Goal: Task Accomplishment & Management: Use online tool/utility

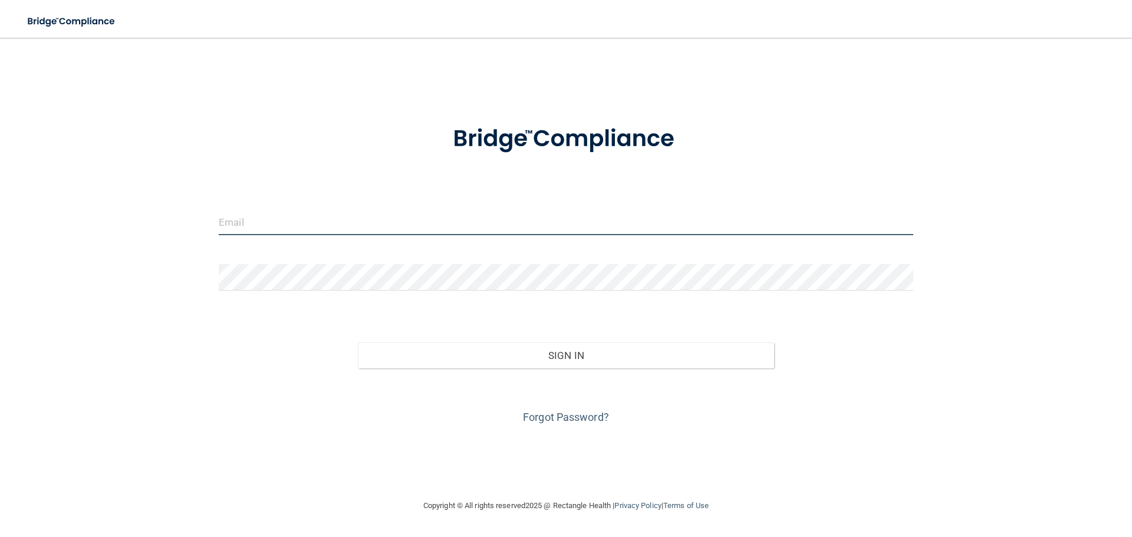
type input "[EMAIL_ADDRESS][DOMAIN_NAME]"
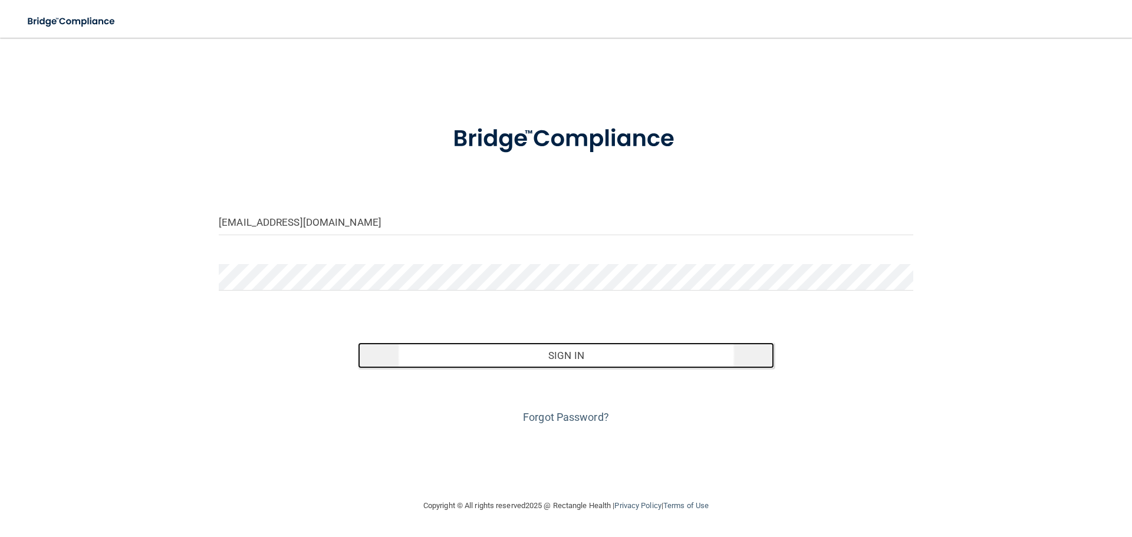
click at [532, 350] on button "Sign In" at bounding box center [566, 356] width 417 height 26
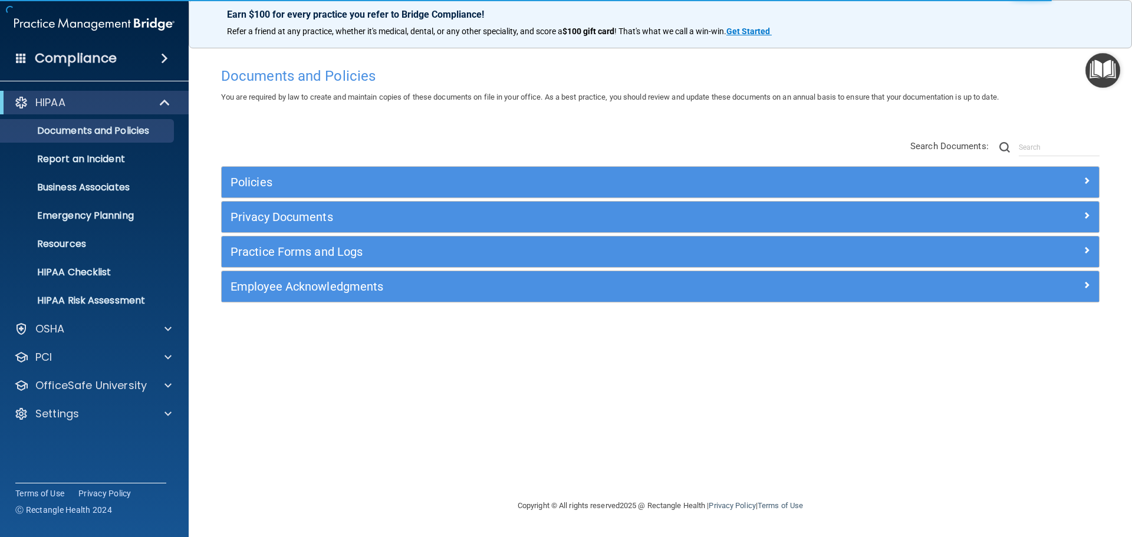
click at [1106, 66] on img "Open Resource Center" at bounding box center [1103, 70] width 35 height 35
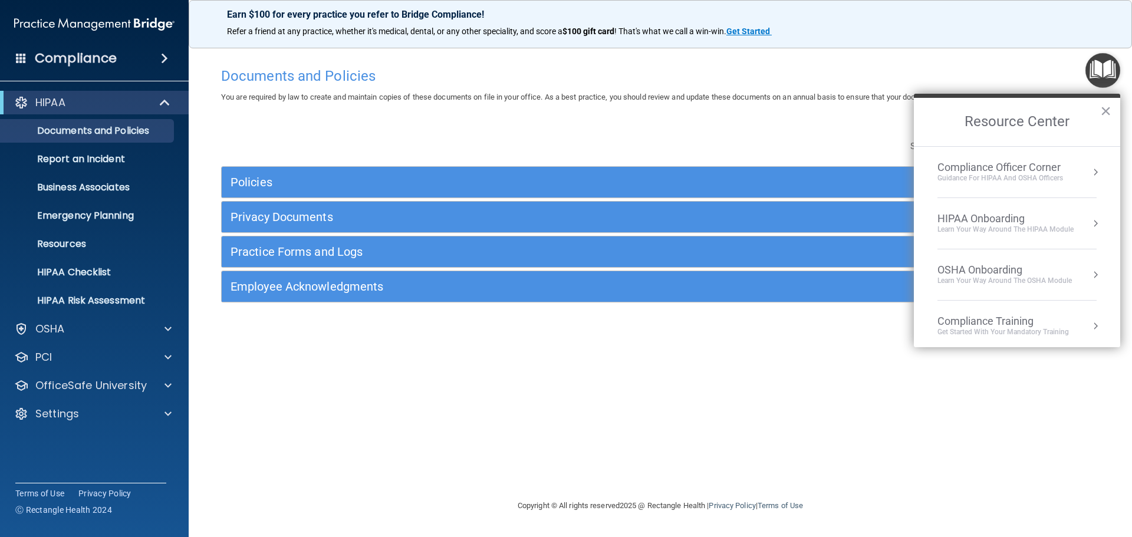
click at [967, 219] on div "HIPAA Onboarding" at bounding box center [1006, 218] width 136 height 13
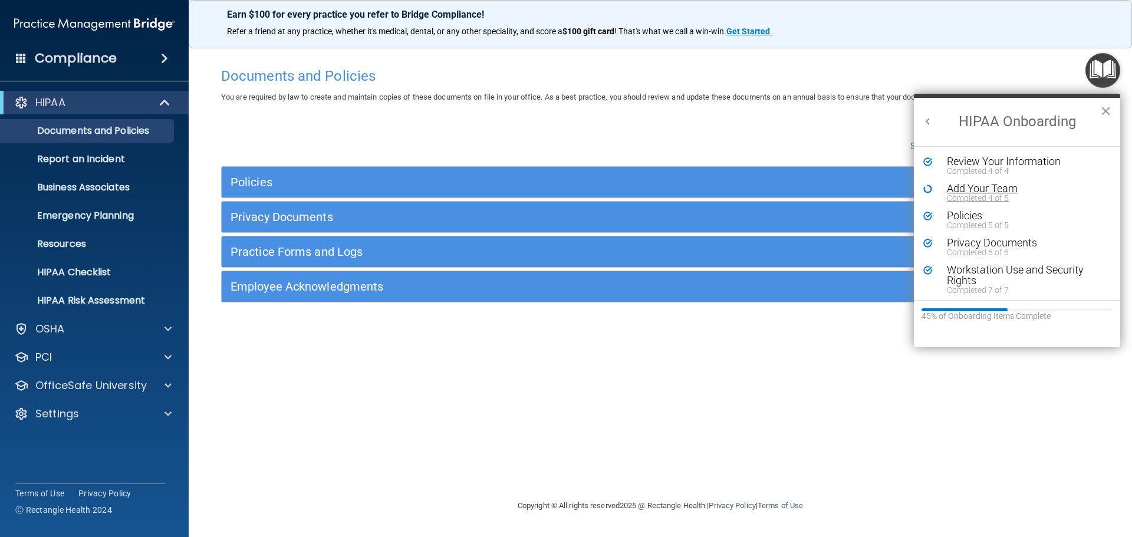
click at [994, 190] on div "Add Your Team" at bounding box center [1021, 188] width 149 height 11
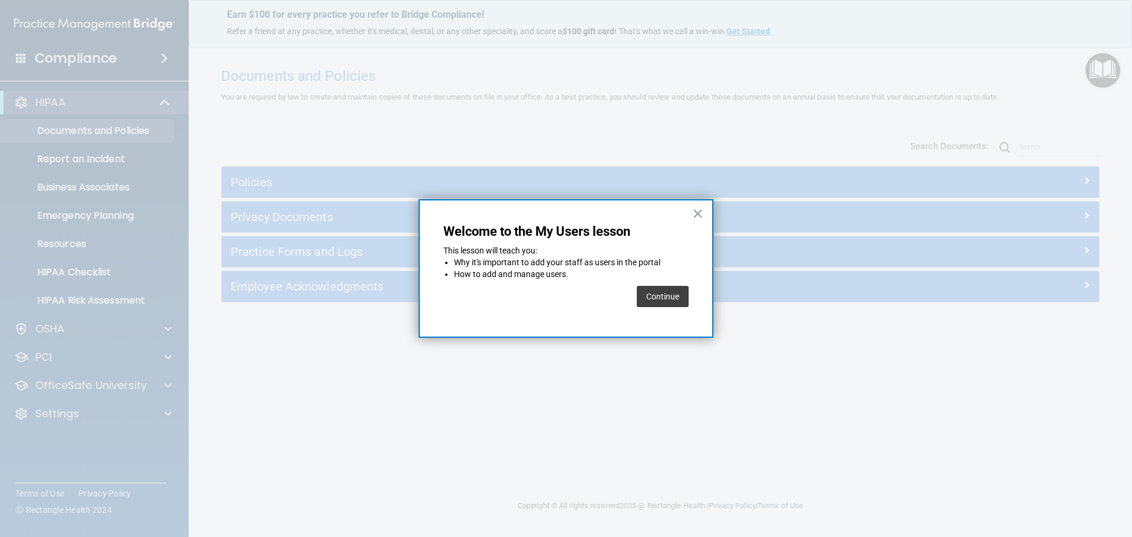
click at [669, 294] on button "Continue" at bounding box center [663, 296] width 52 height 21
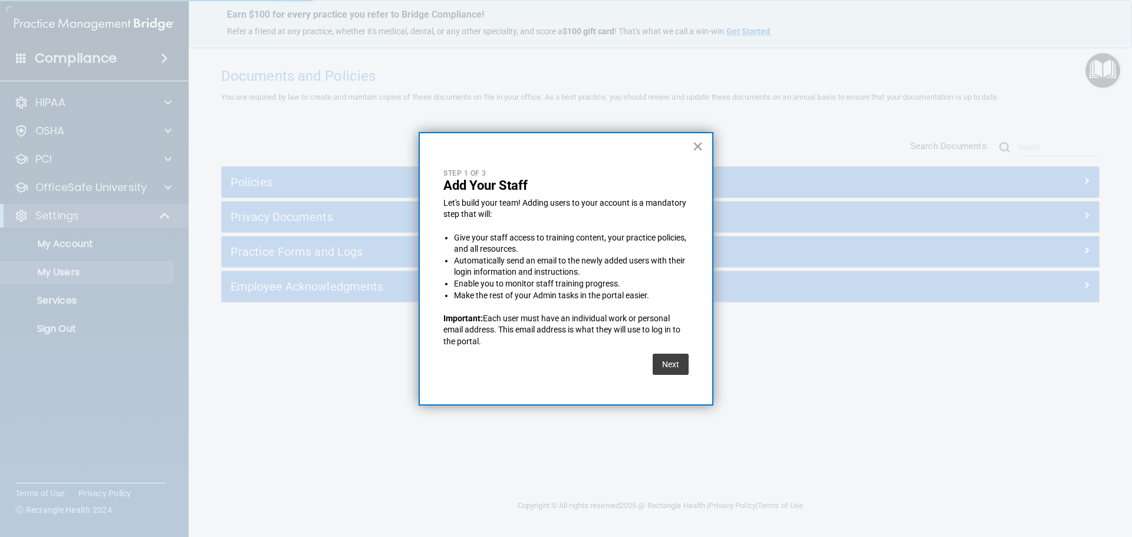
select select "20"
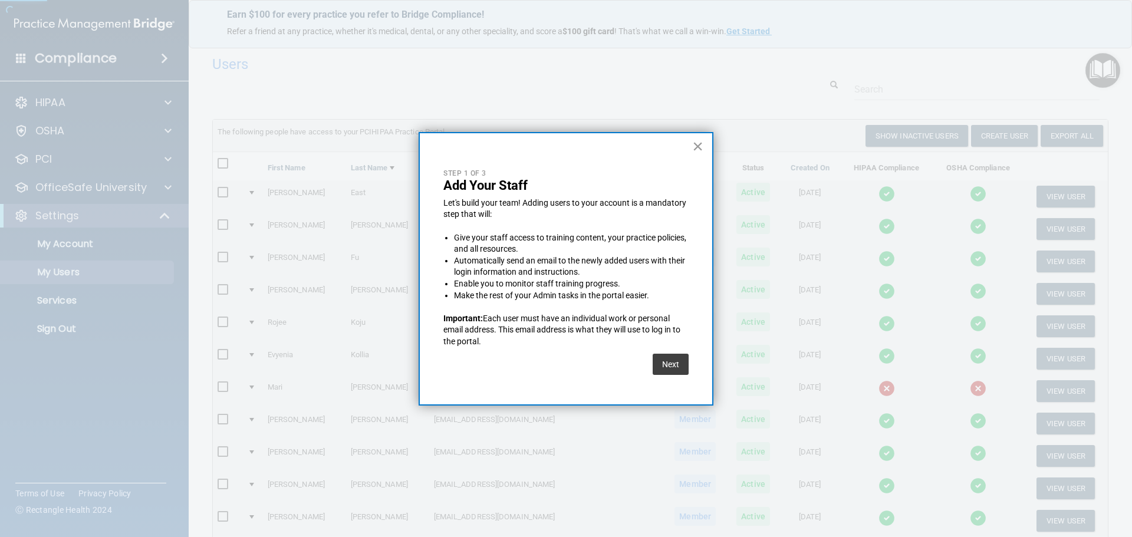
click at [696, 146] on button "×" at bounding box center [697, 146] width 11 height 19
